Goal: Task Accomplishment & Management: Complete application form

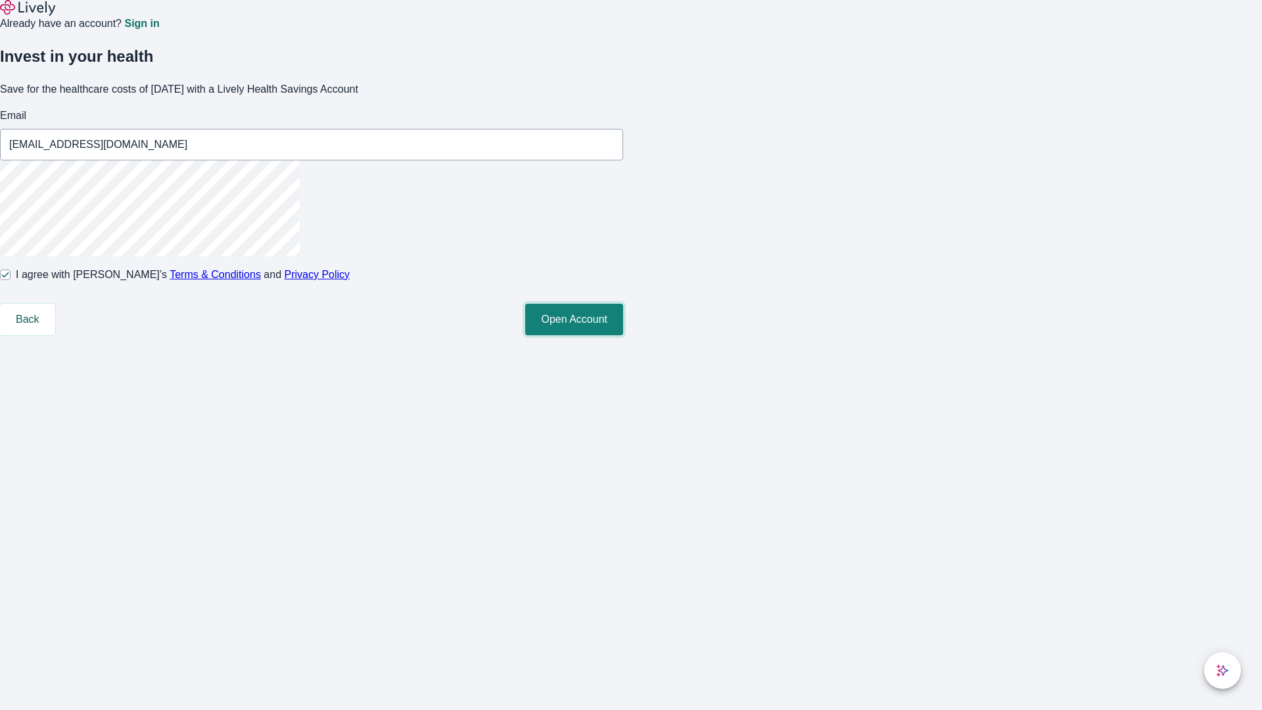
click at [623, 335] on button "Open Account" at bounding box center [574, 320] width 98 height 32
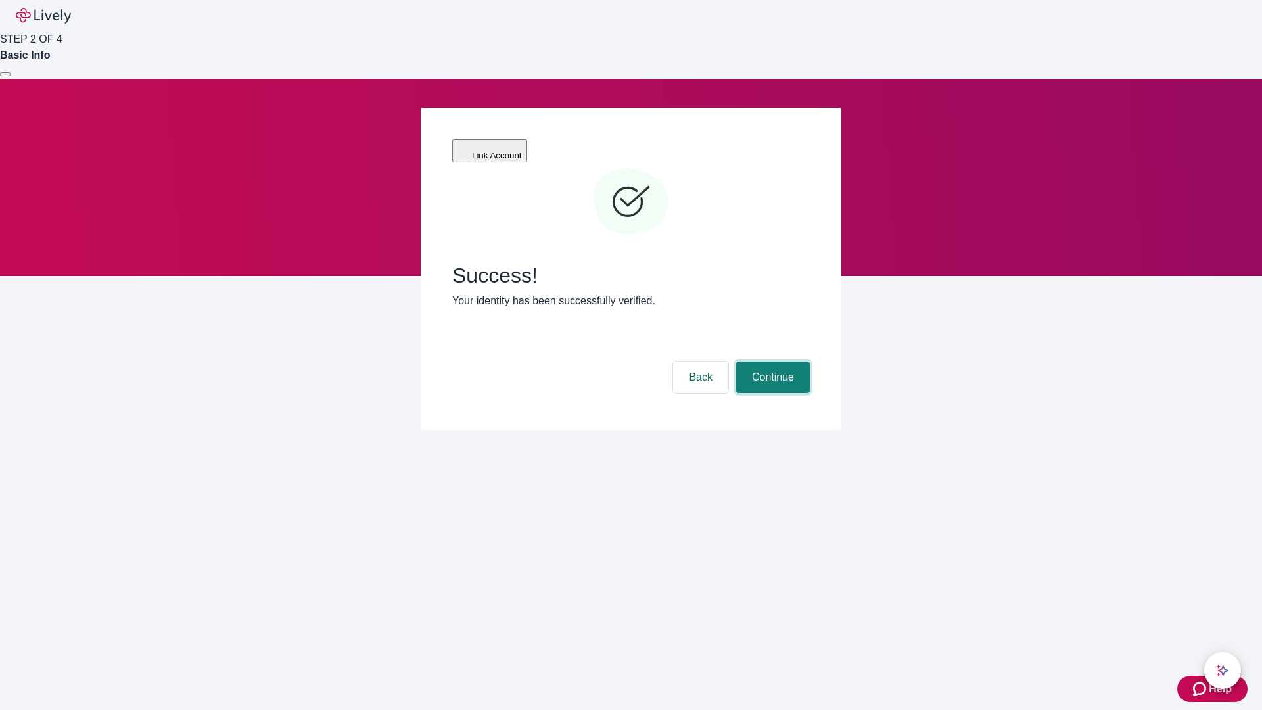
click at [771, 362] on button "Continue" at bounding box center [773, 378] width 74 height 32
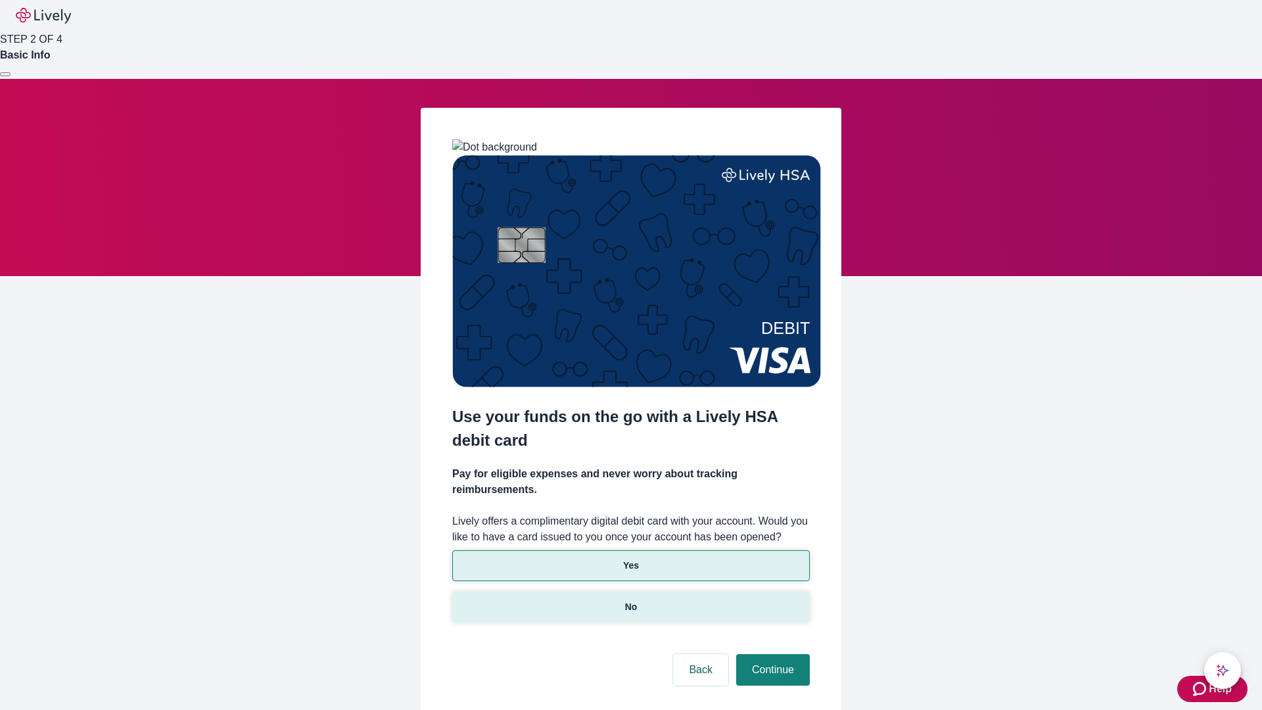
click at [630, 600] on p "No" at bounding box center [631, 607] width 12 height 14
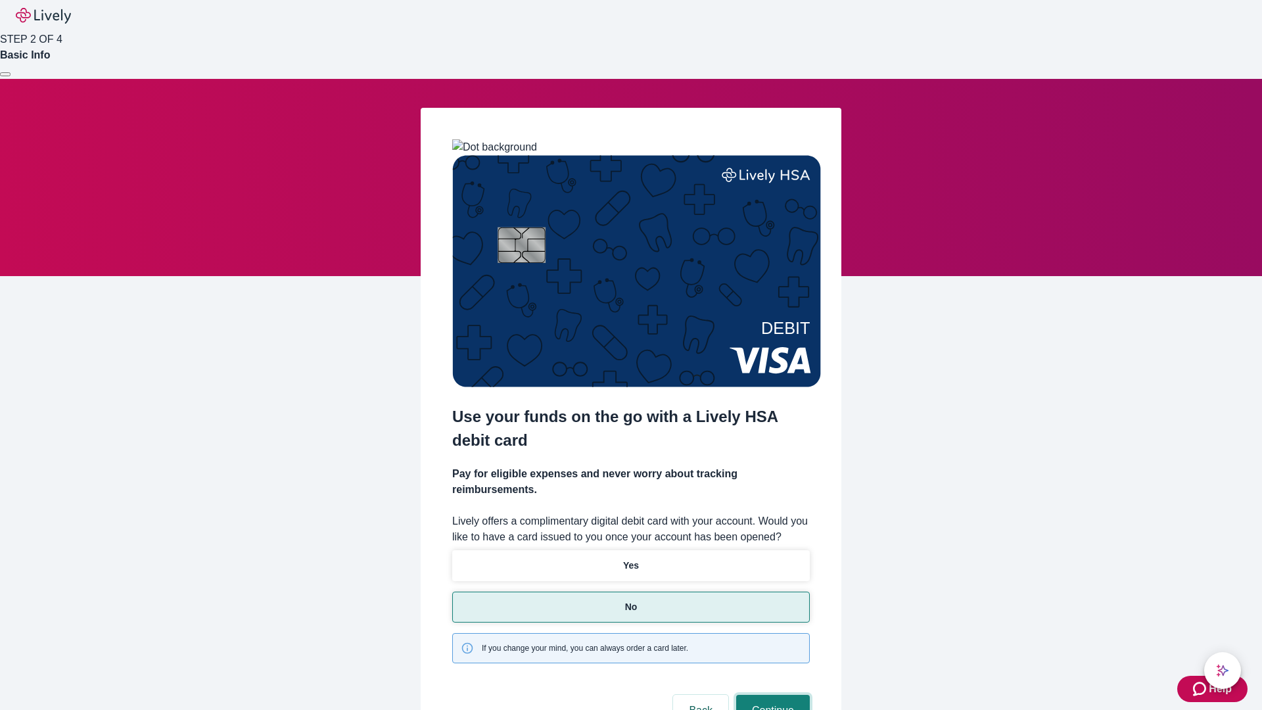
click at [771, 695] on button "Continue" at bounding box center [773, 711] width 74 height 32
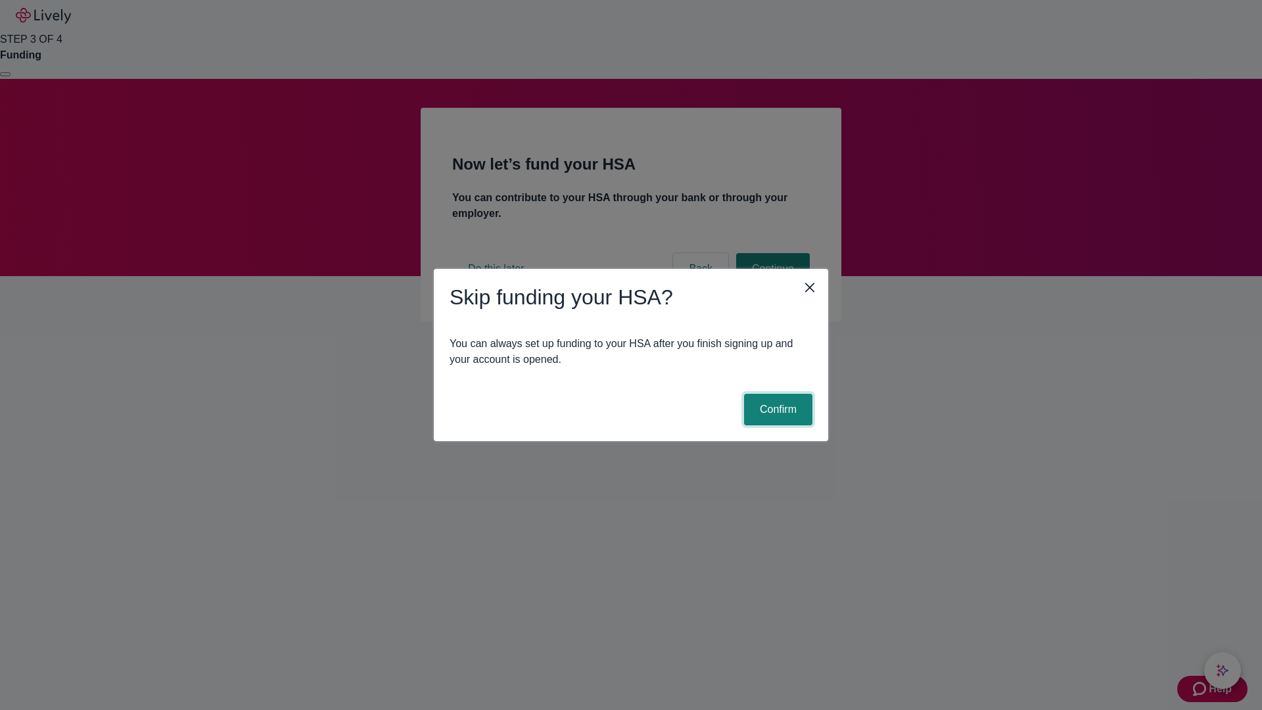
click at [776, 410] on button "Confirm" at bounding box center [778, 410] width 68 height 32
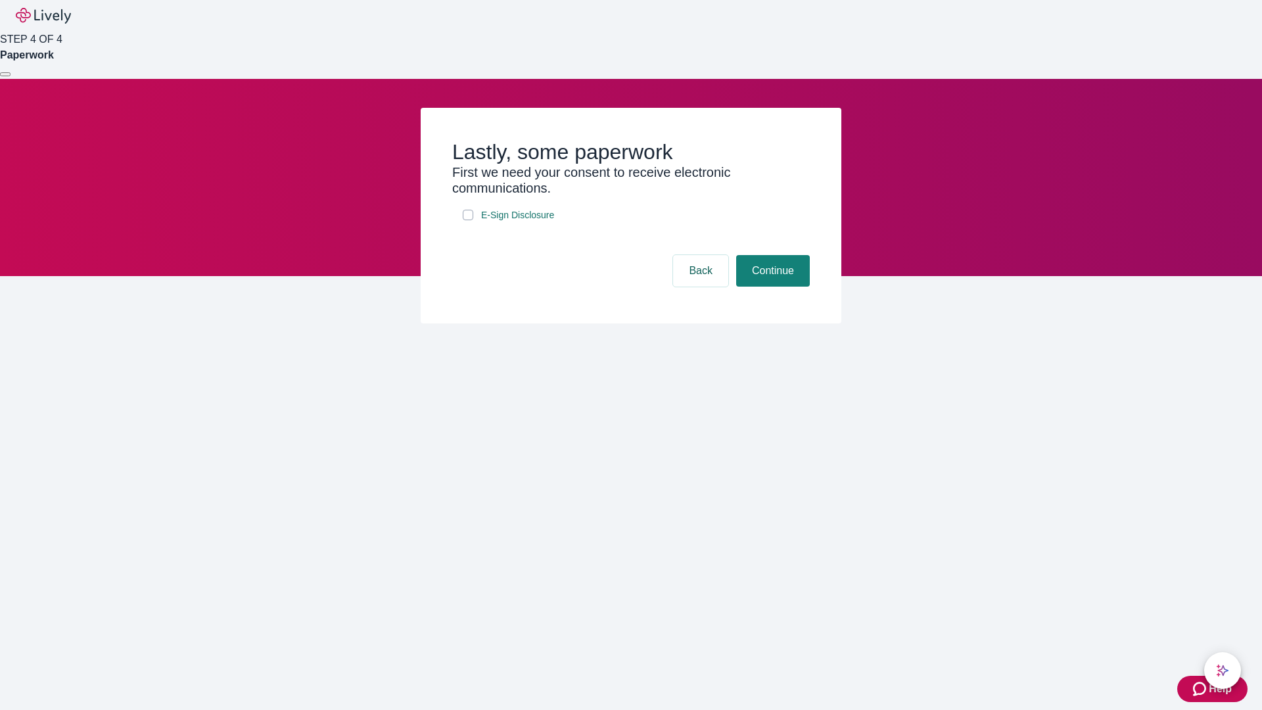
click at [468, 220] on input "E-Sign Disclosure" at bounding box center [468, 215] width 11 height 11
checkbox input "true"
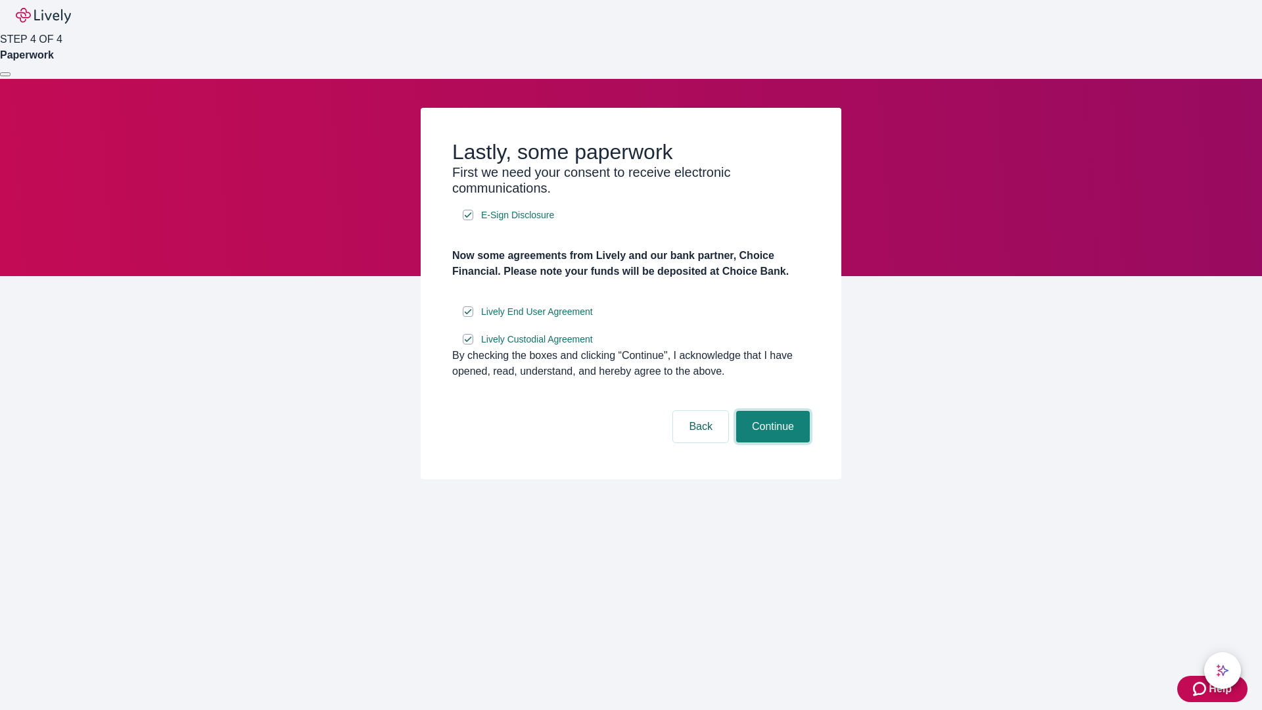
click at [771, 442] on button "Continue" at bounding box center [773, 427] width 74 height 32
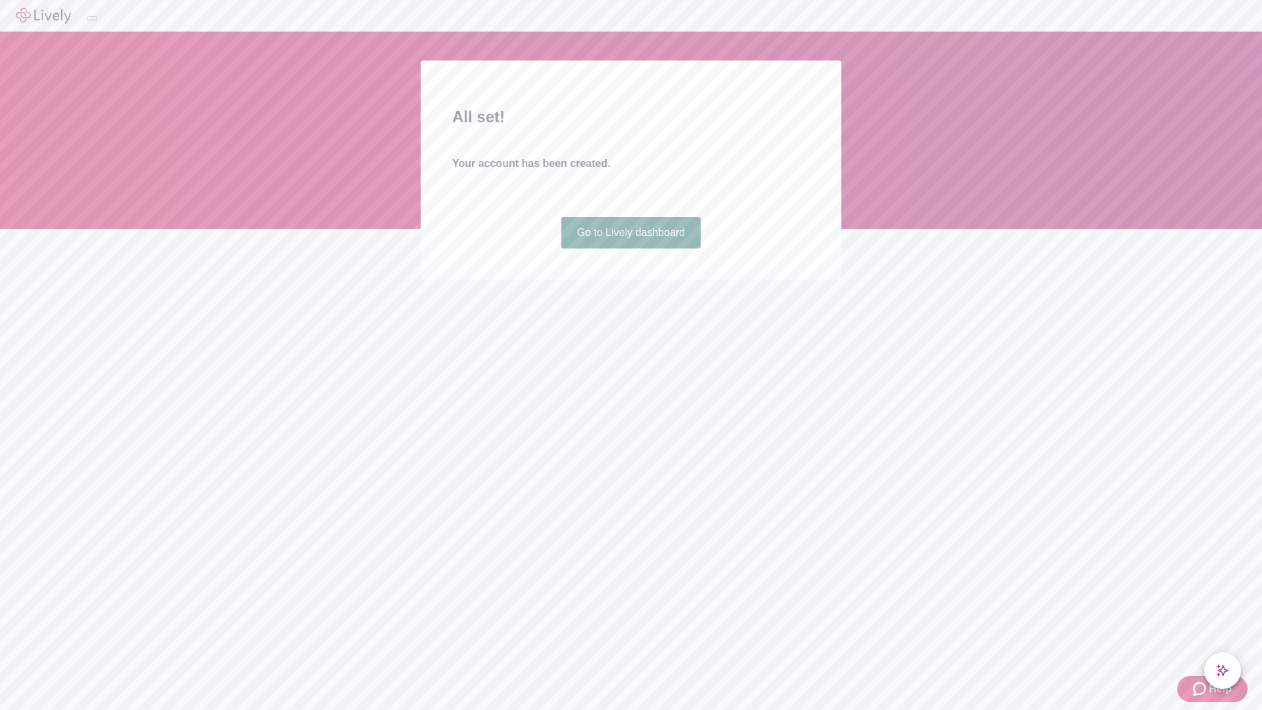
click at [630, 248] on link "Go to Lively dashboard" at bounding box center [631, 233] width 140 height 32
